Goal: Task Accomplishment & Management: Use online tool/utility

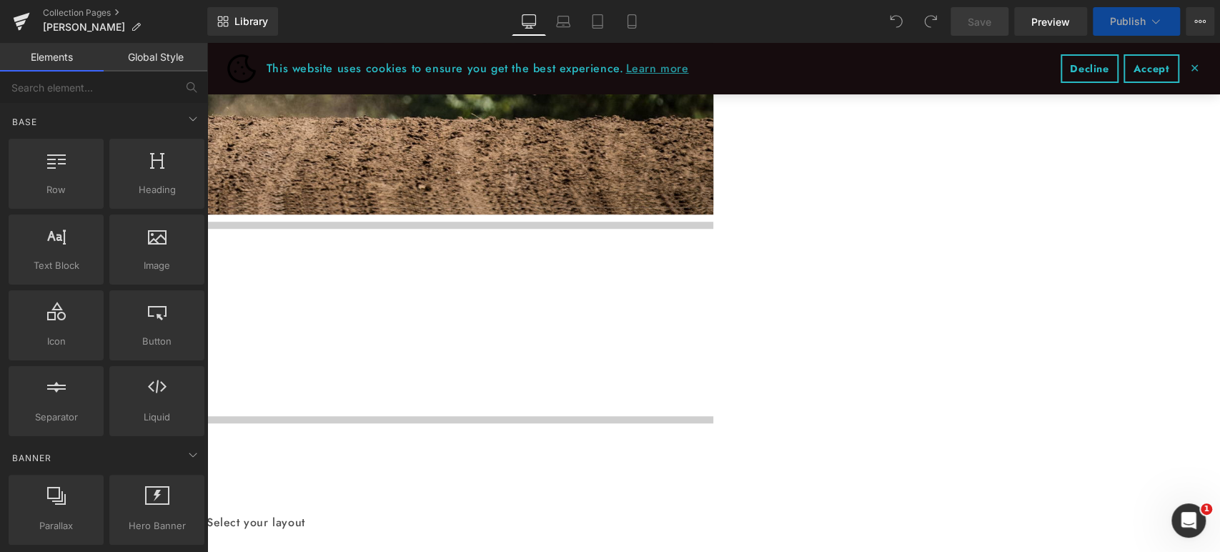
scroll to position [714, 0]
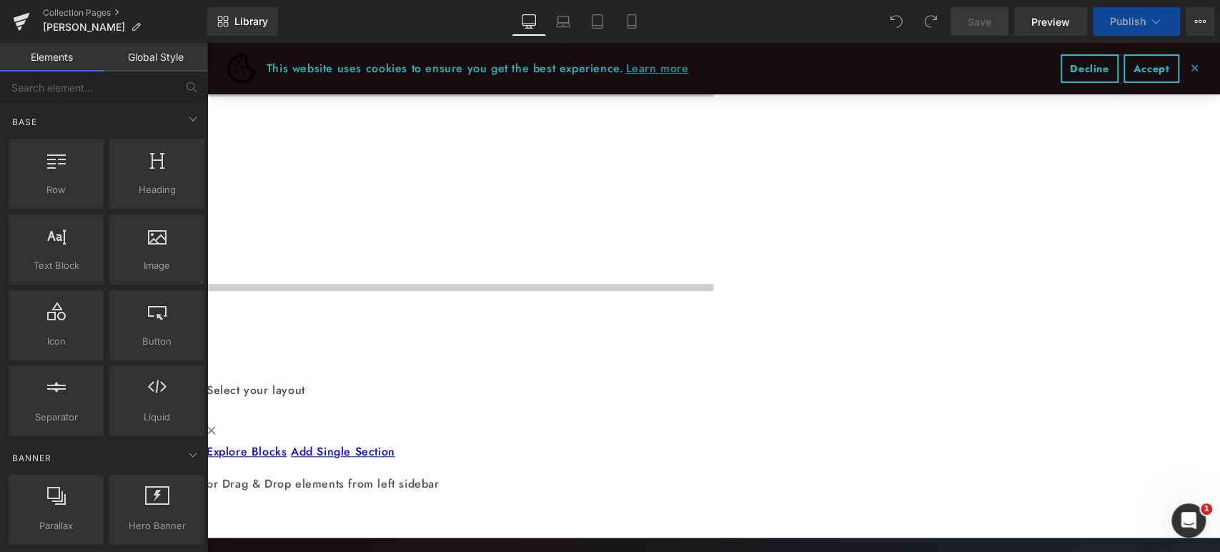
click at [463, 211] on h1 "OF [PERSON_NAME] RACING" at bounding box center [206, 243] width 1013 height 65
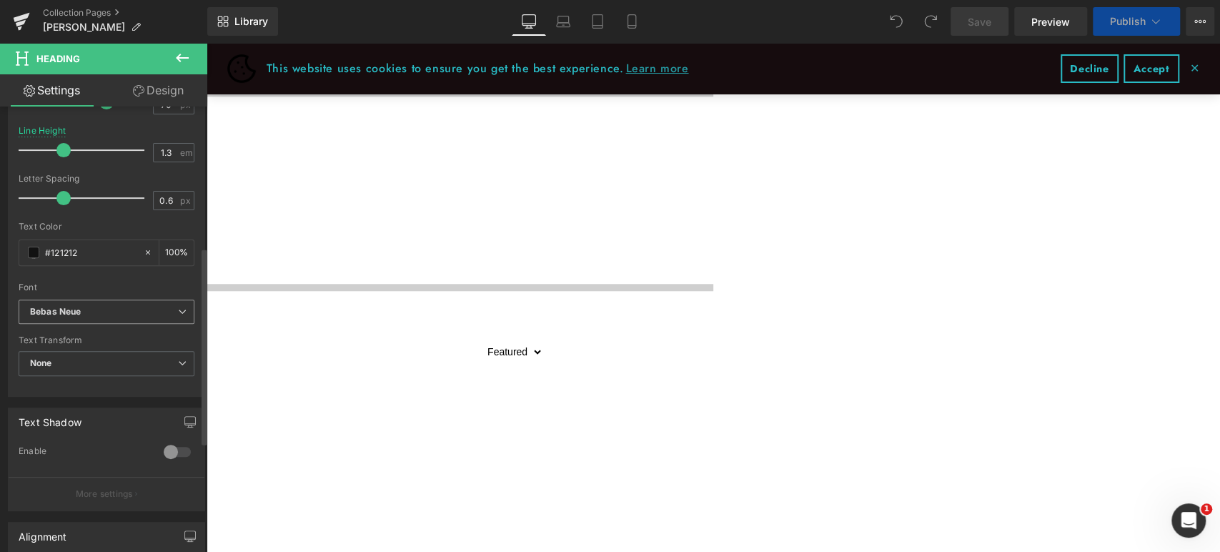
click at [109, 306] on b "Bebas Neue" at bounding box center [104, 312] width 148 height 12
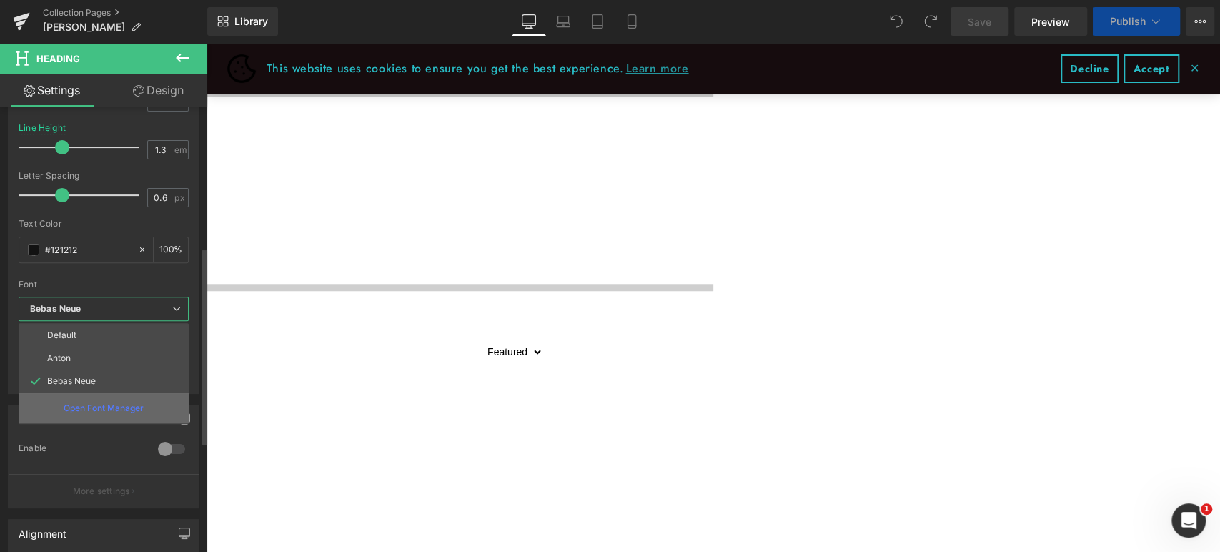
click at [84, 404] on p "Open Font Manager" at bounding box center [104, 408] width 80 height 13
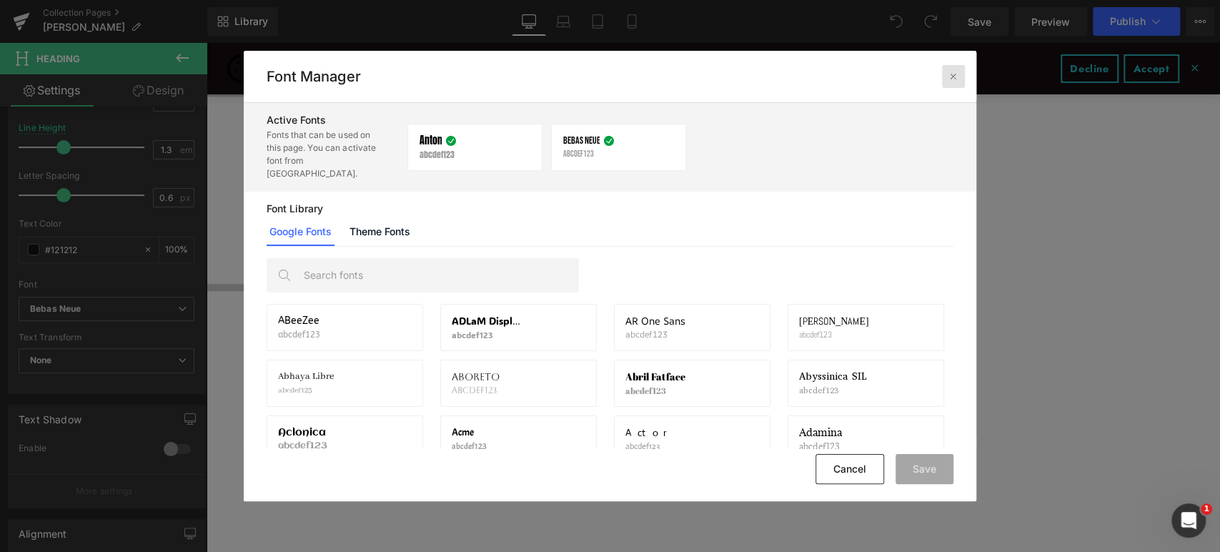
click at [955, 78] on icon at bounding box center [952, 76] width 11 height 11
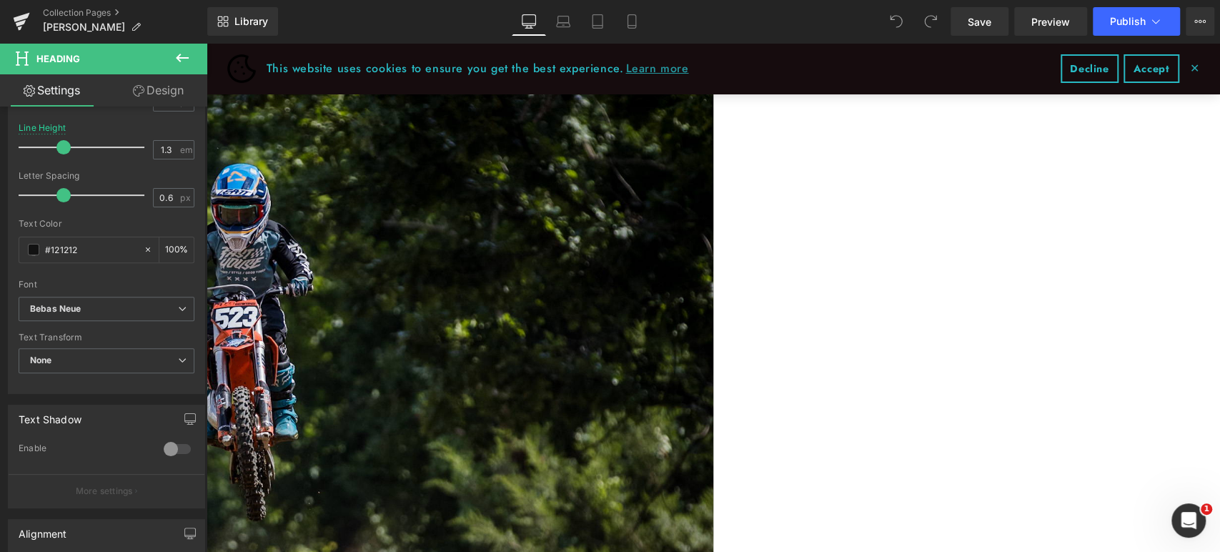
scroll to position [79, 0]
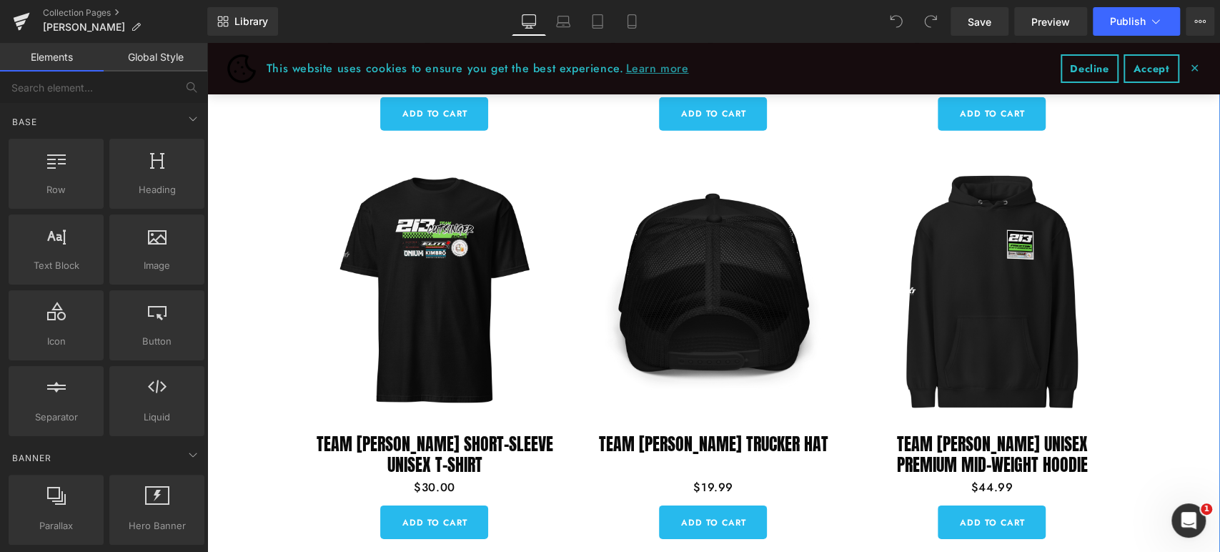
scroll to position [3472, 0]
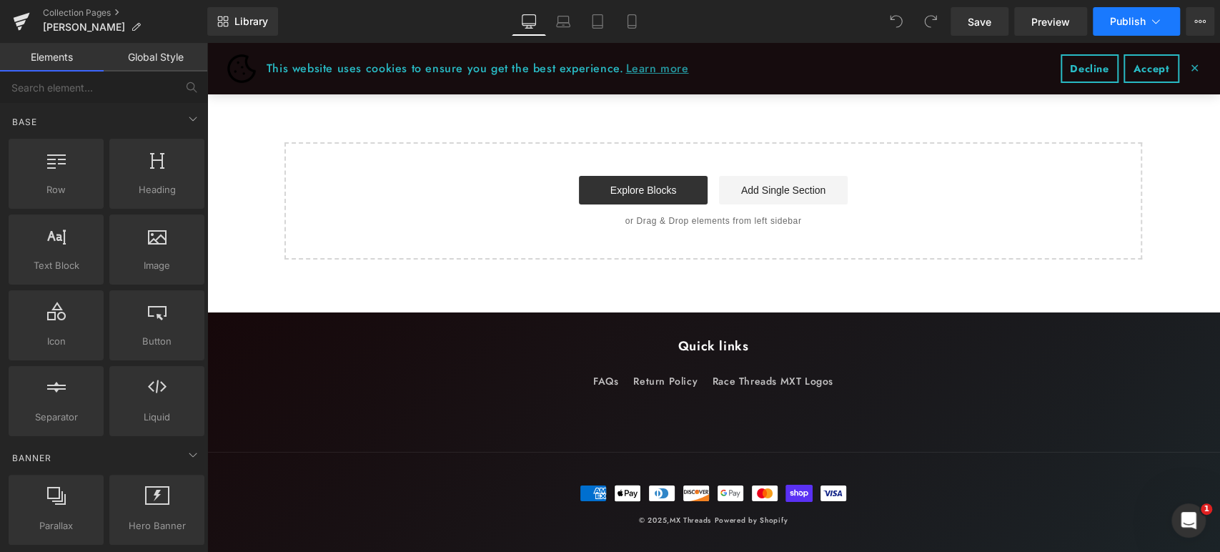
click at [1137, 26] on span "Publish" at bounding box center [1128, 21] width 36 height 11
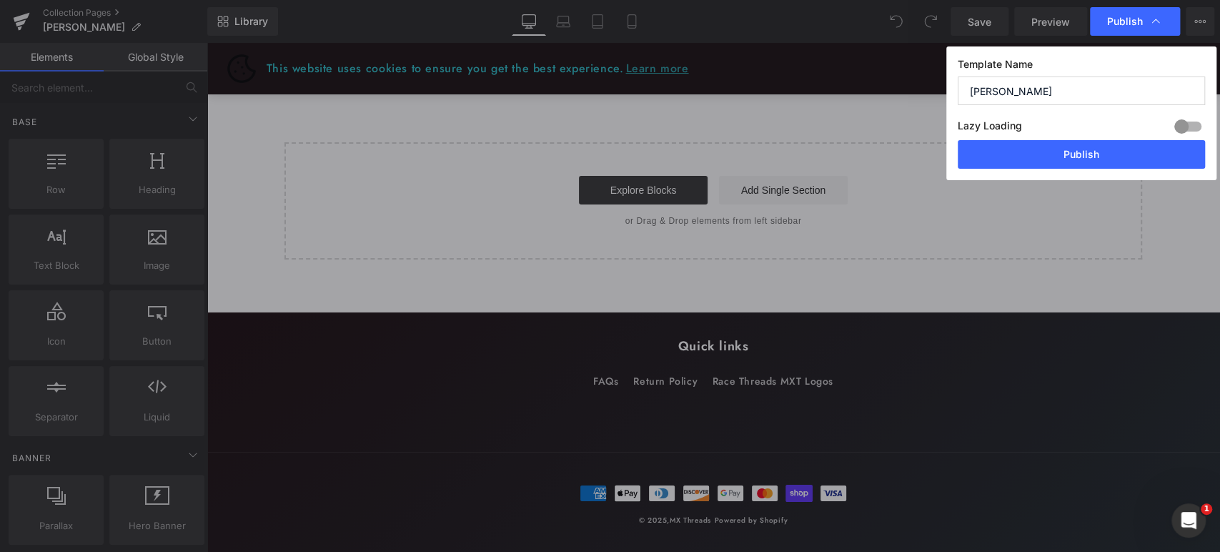
click at [1077, 93] on input "[PERSON_NAME]" at bounding box center [1080, 90] width 247 height 29
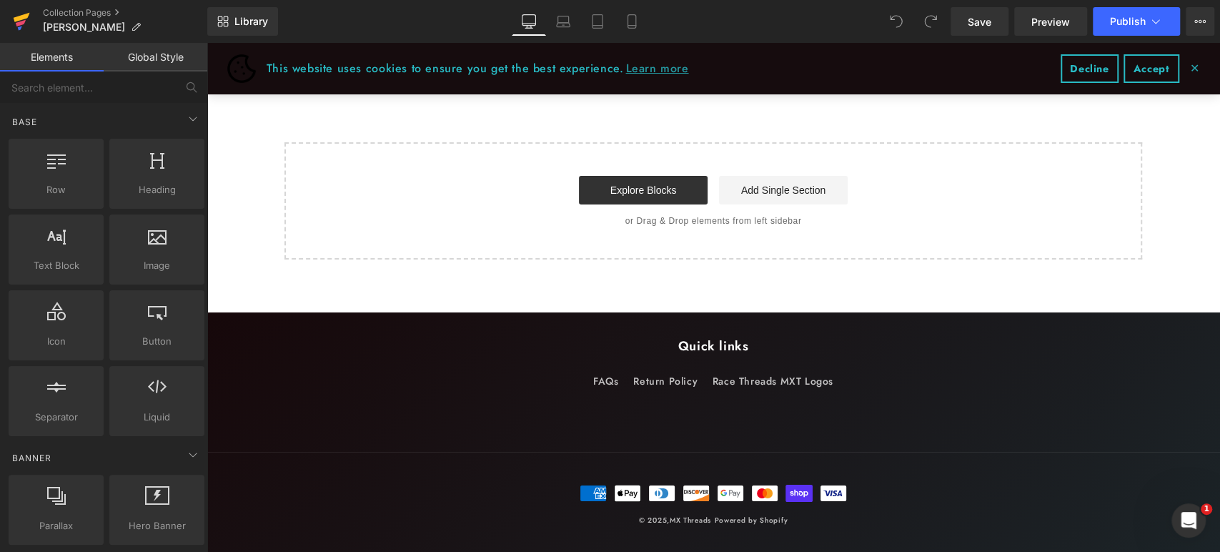
click at [24, 24] on icon at bounding box center [21, 22] width 17 height 36
